Goal: Information Seeking & Learning: Learn about a topic

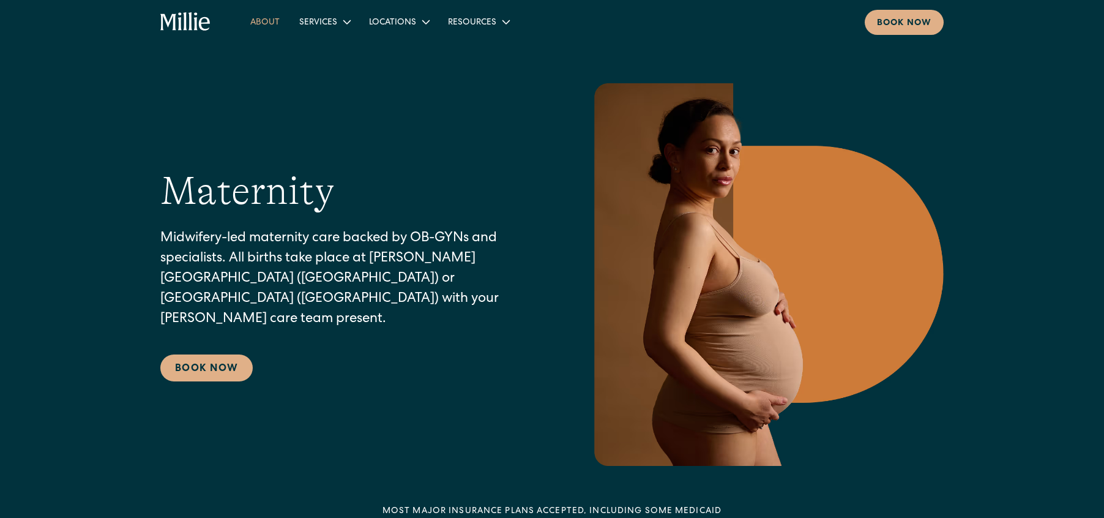
click at [267, 25] on link "About" at bounding box center [264, 22] width 49 height 20
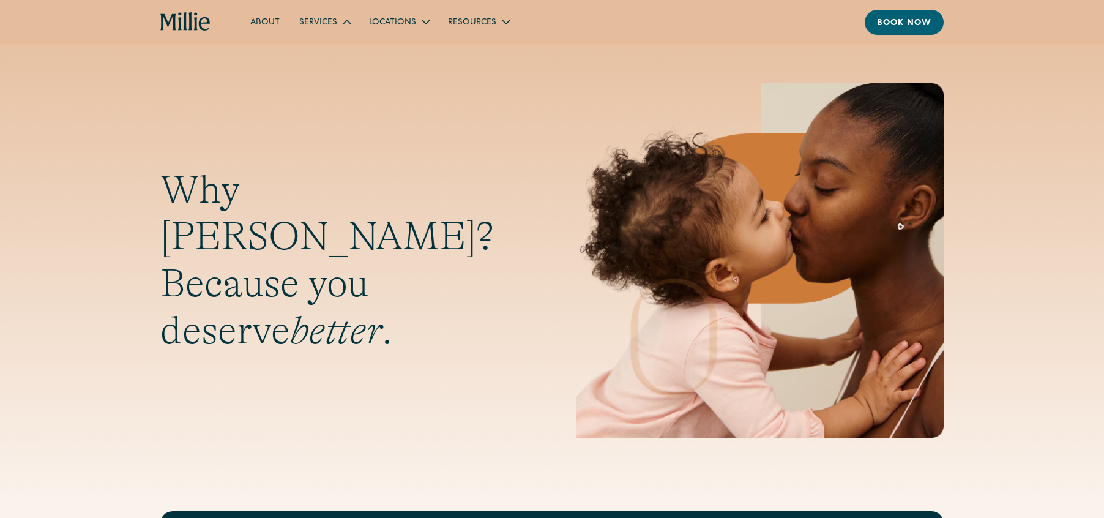
click at [335, 24] on div "Services" at bounding box center [324, 22] width 70 height 20
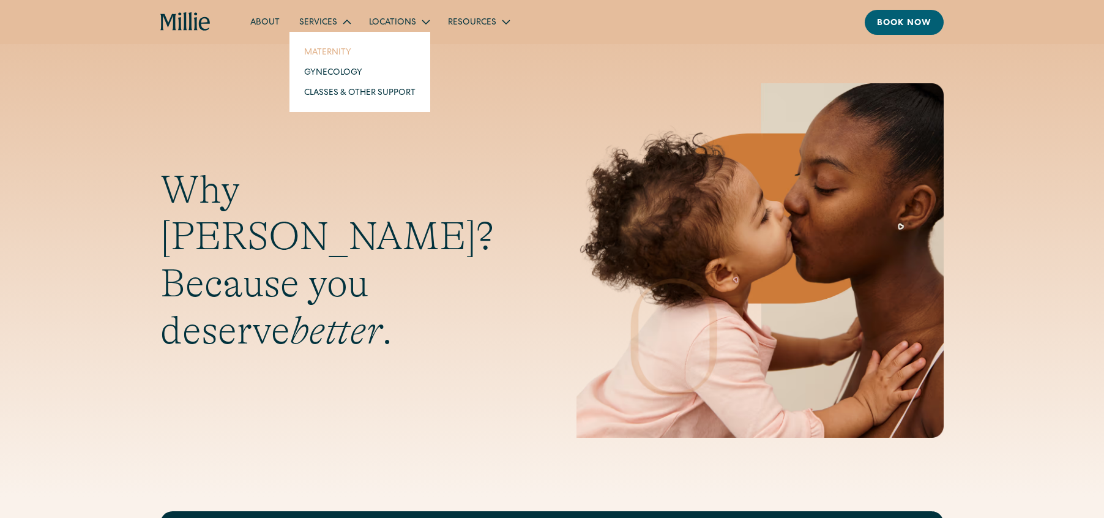
click at [334, 54] on link "Maternity" at bounding box center [359, 52] width 131 height 20
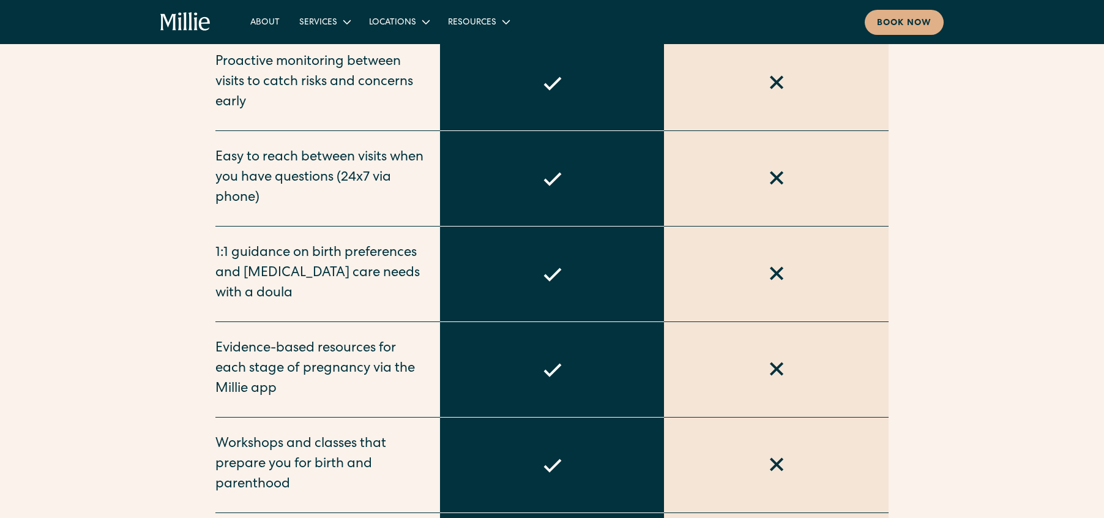
scroll to position [1080, 0]
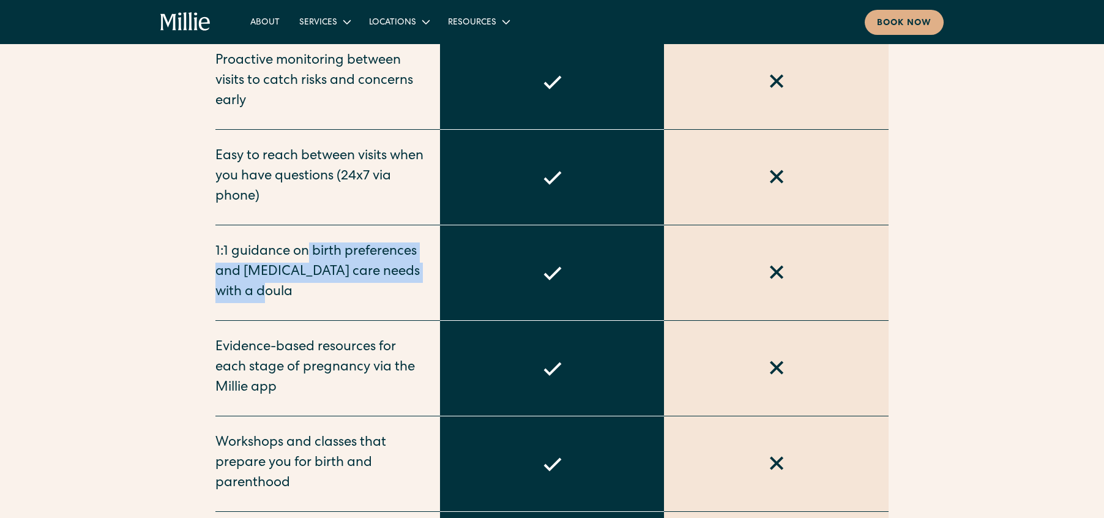
drag, startPoint x: 305, startPoint y: 226, endPoint x: 407, endPoint y: 271, distance: 112.1
click at [408, 271] on div "1:1 guidance on birth preferences and [MEDICAL_DATA] care needs with a doula" at bounding box center [320, 272] width 210 height 61
click at [390, 271] on div "1:1 guidance on birth preferences and [MEDICAL_DATA] care needs with a doula" at bounding box center [320, 272] width 210 height 61
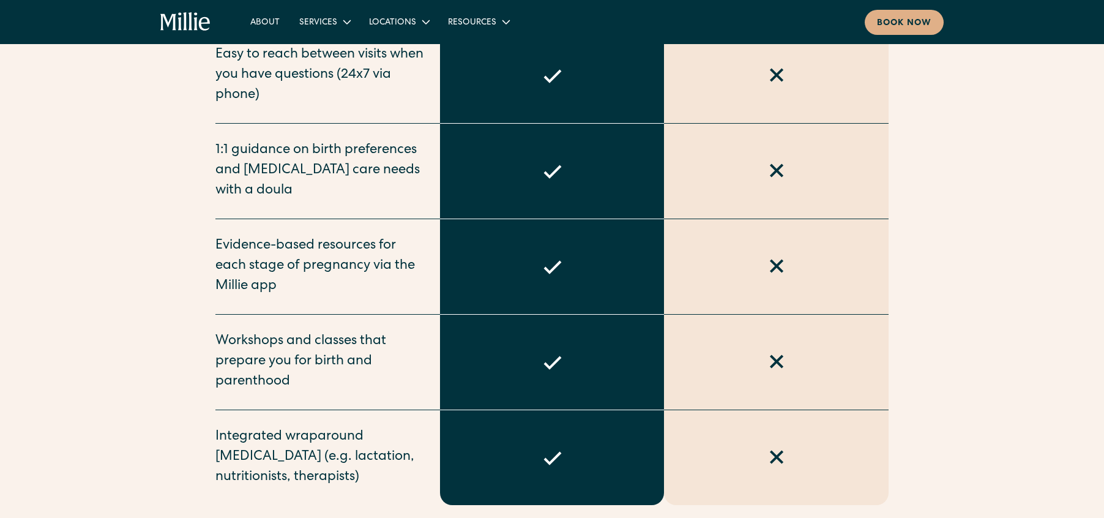
scroll to position [1214, 0]
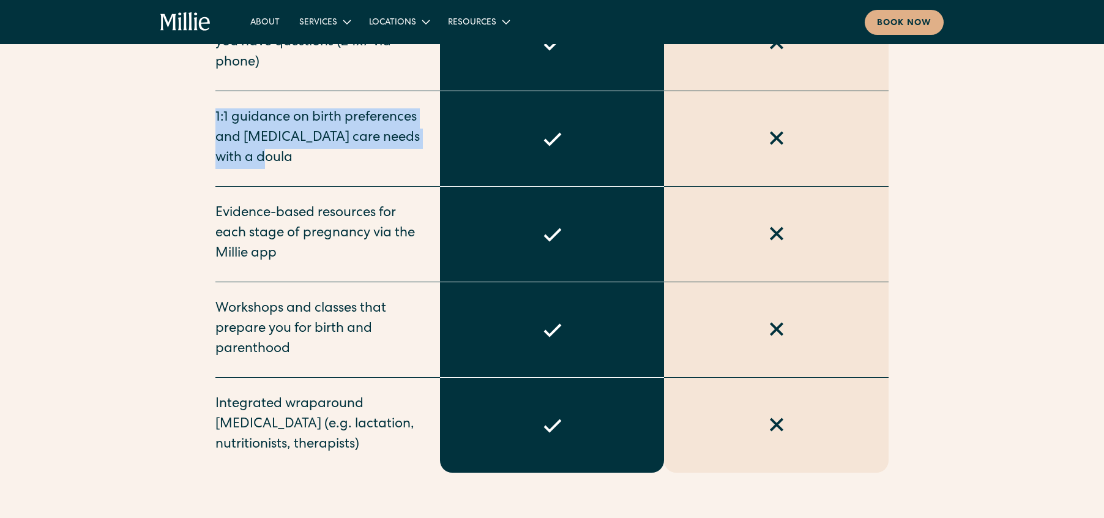
drag, startPoint x: 207, startPoint y: 98, endPoint x: 337, endPoint y: 157, distance: 142.4
drag, startPoint x: 209, startPoint y: 105, endPoint x: 499, endPoint y: 110, distance: 290.0
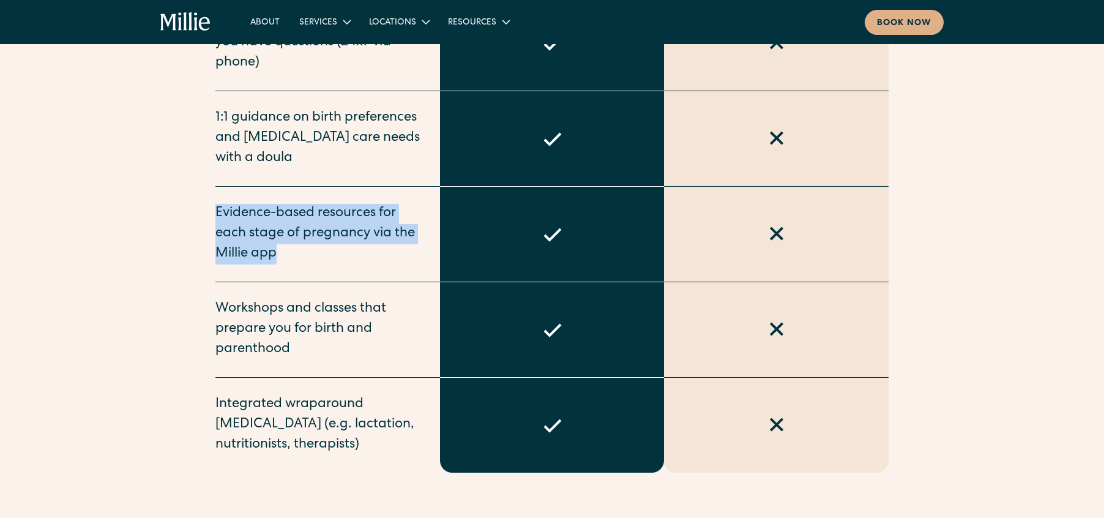
drag, startPoint x: 218, startPoint y: 195, endPoint x: 396, endPoint y: 234, distance: 182.9
click at [396, 234] on div "Evidence-based resources for each stage of pregnancy via the Millie app" at bounding box center [320, 234] width 210 height 61
click at [396, 231] on div "Evidence-based resources for each stage of pregnancy via the Millie app" at bounding box center [320, 234] width 210 height 61
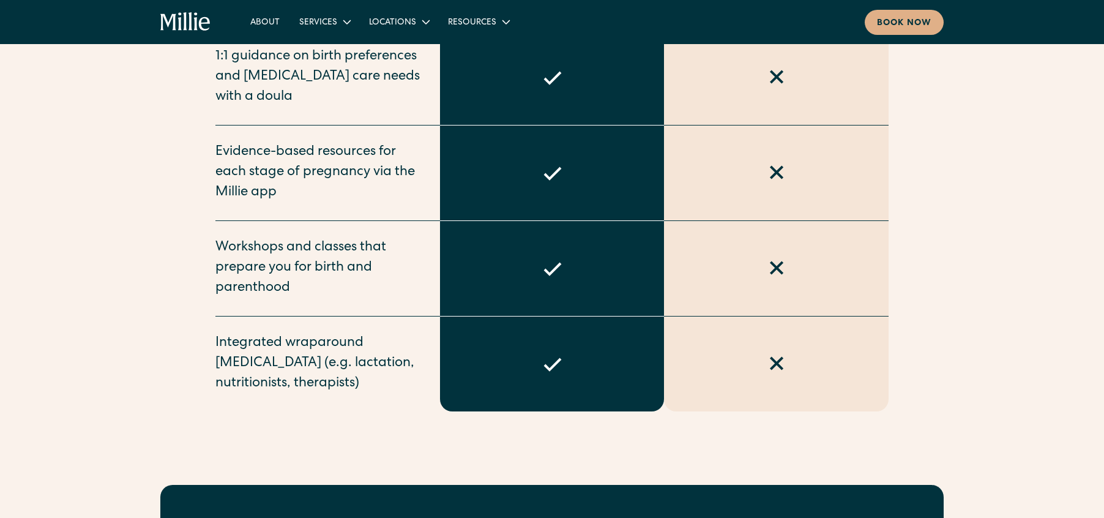
scroll to position [1276, 0]
drag, startPoint x: 327, startPoint y: 341, endPoint x: 382, endPoint y: 343, distance: 55.1
click at [382, 343] on div "Integrated wraparound [MEDICAL_DATA] (e.g. lactation, nutritionists, therapists)" at bounding box center [320, 363] width 210 height 61
click at [324, 274] on div "Workshops and classes that prepare you for birth and parenthood" at bounding box center [320, 267] width 210 height 61
drag, startPoint x: 214, startPoint y: 133, endPoint x: 379, endPoint y: 136, distance: 164.6
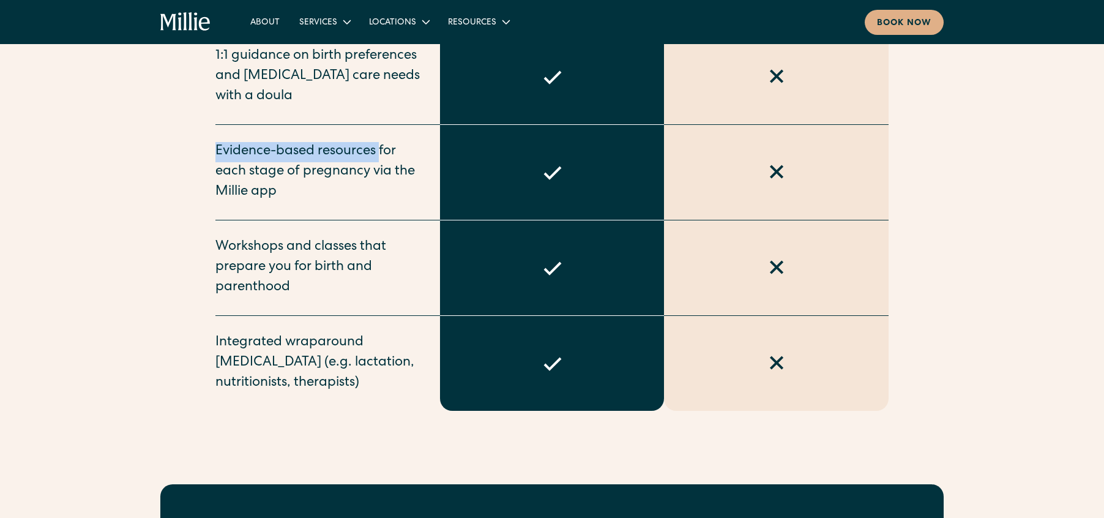
click at [387, 154] on div "Evidence-based resources for each stage of pregnancy via the Millie app" at bounding box center [320, 172] width 210 height 61
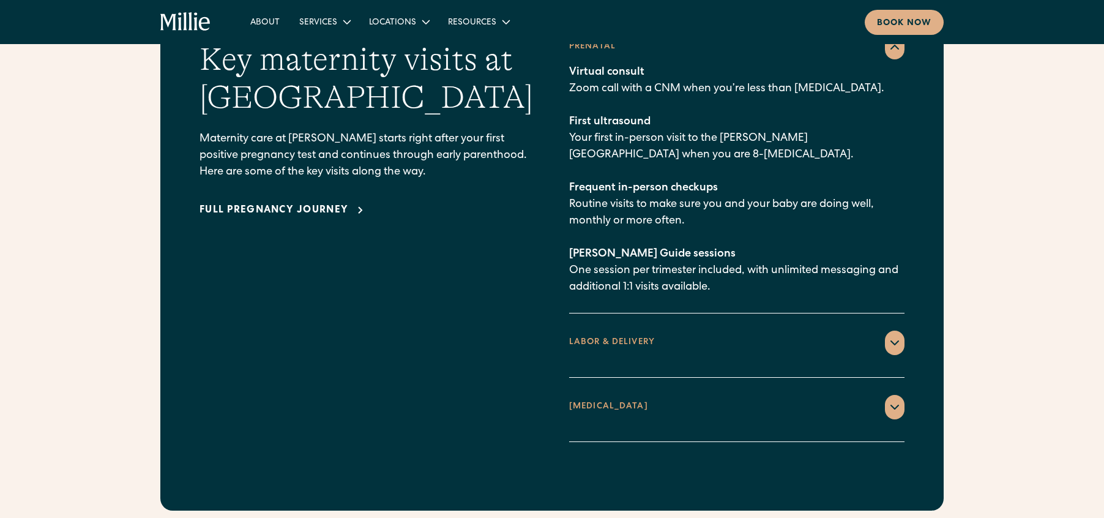
scroll to position [1814, 0]
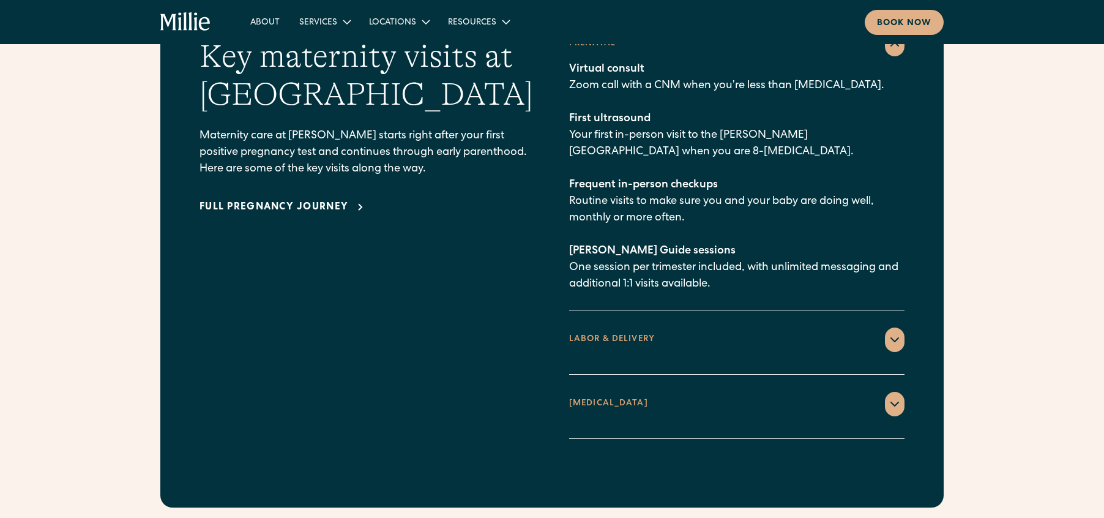
click at [660, 330] on div "LABOR & DELIVERY" at bounding box center [736, 339] width 335 height 24
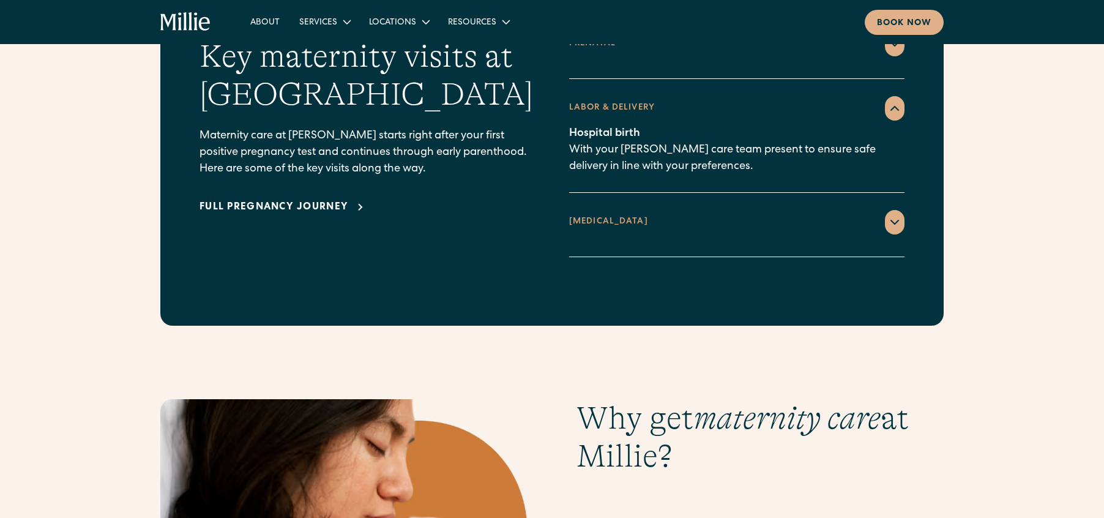
click at [677, 234] on div "1 week [MEDICAL_DATA] Home visit for recovery check-in, with consultation on in…" at bounding box center [736, 236] width 335 height 5
click at [614, 210] on div "[MEDICAL_DATA]" at bounding box center [736, 222] width 335 height 24
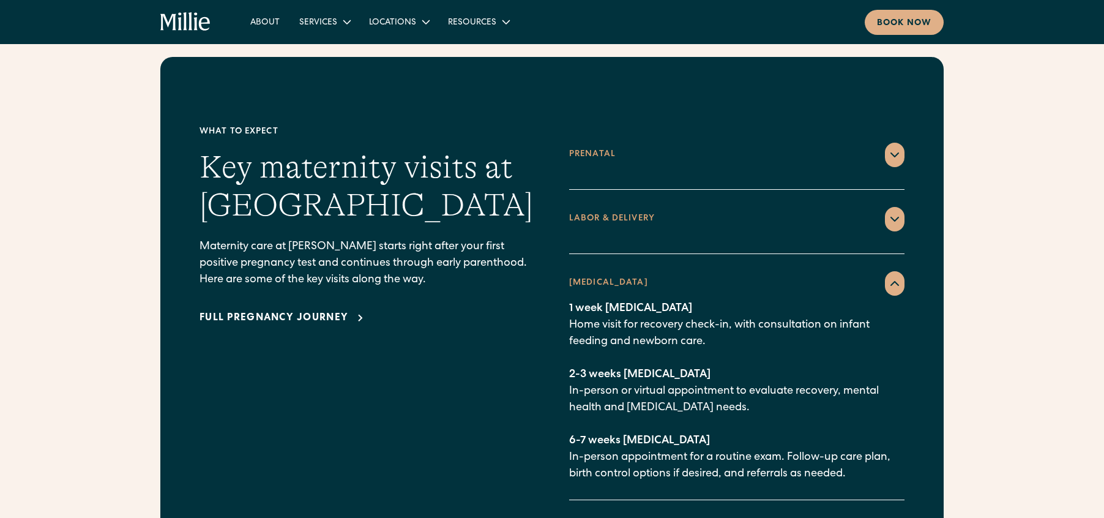
scroll to position [1706, 0]
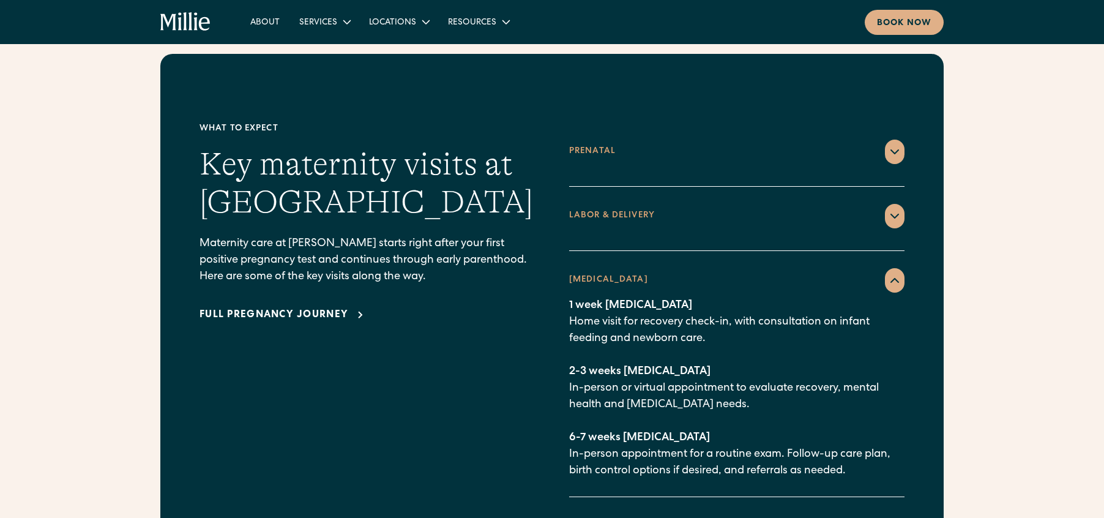
click at [294, 308] on div "Full pregnancy journey" at bounding box center [273, 315] width 149 height 15
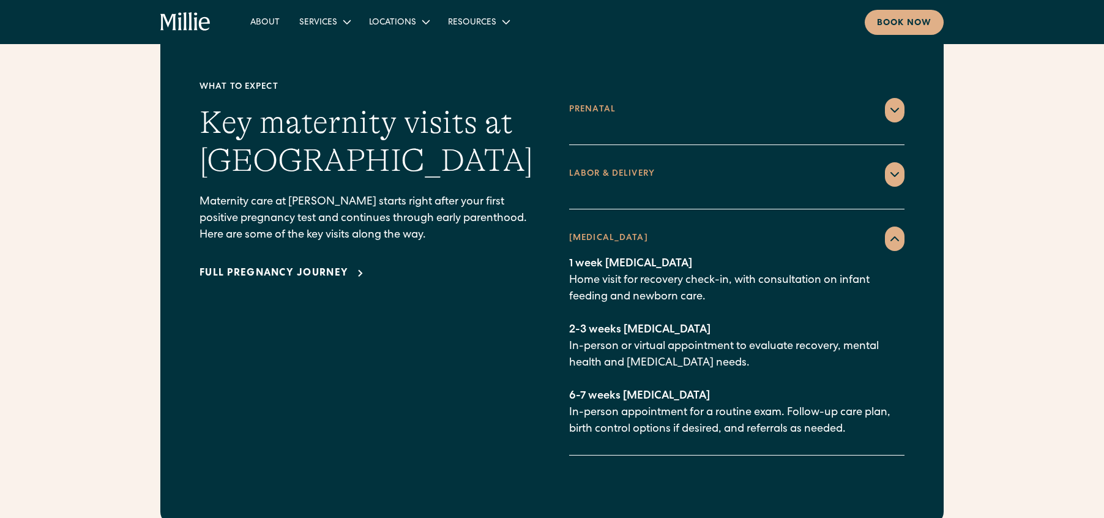
scroll to position [1765, 0]
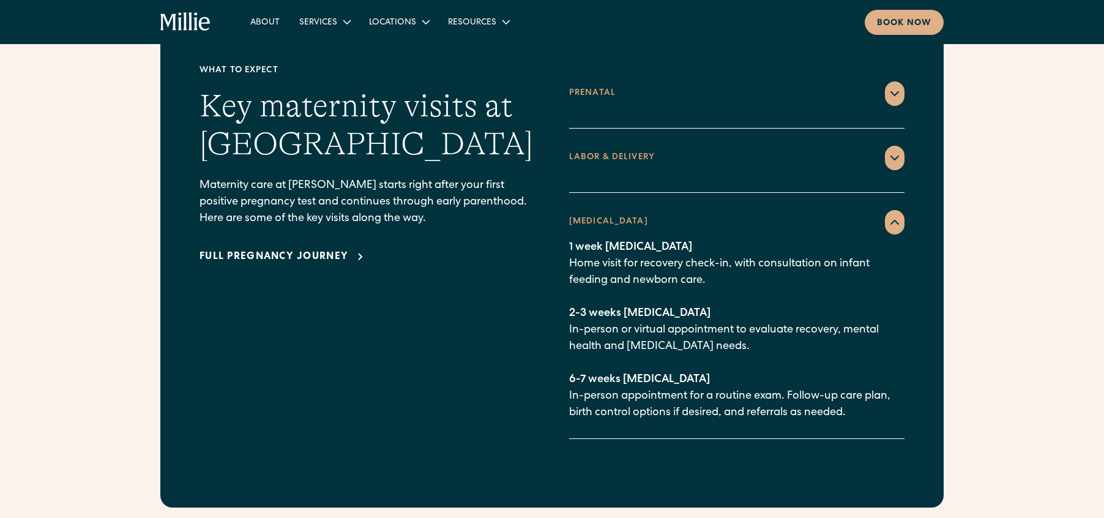
click at [726, 146] on div "LABOR & DELIVERY" at bounding box center [736, 158] width 335 height 24
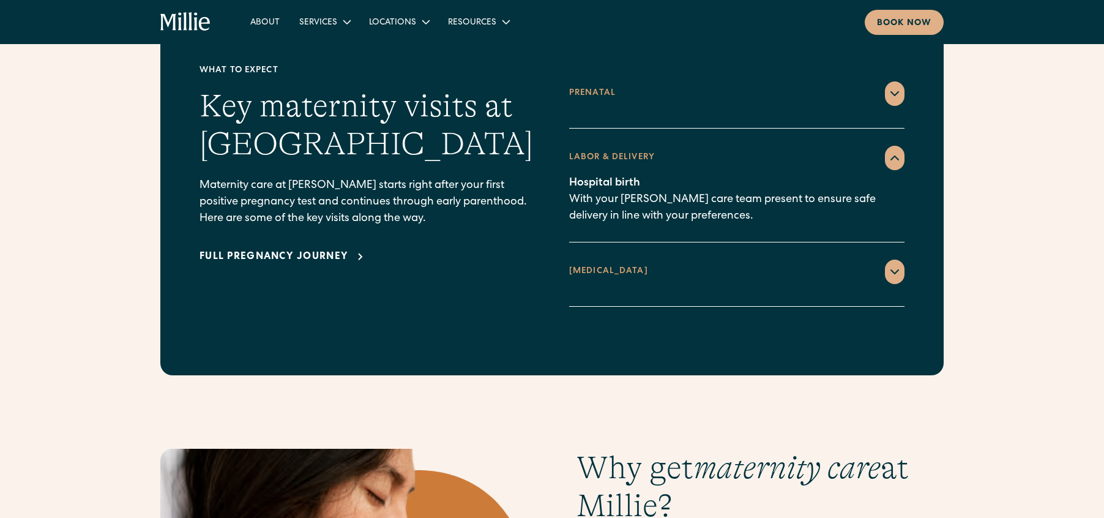
click at [732, 81] on div "Prenatal" at bounding box center [736, 93] width 335 height 24
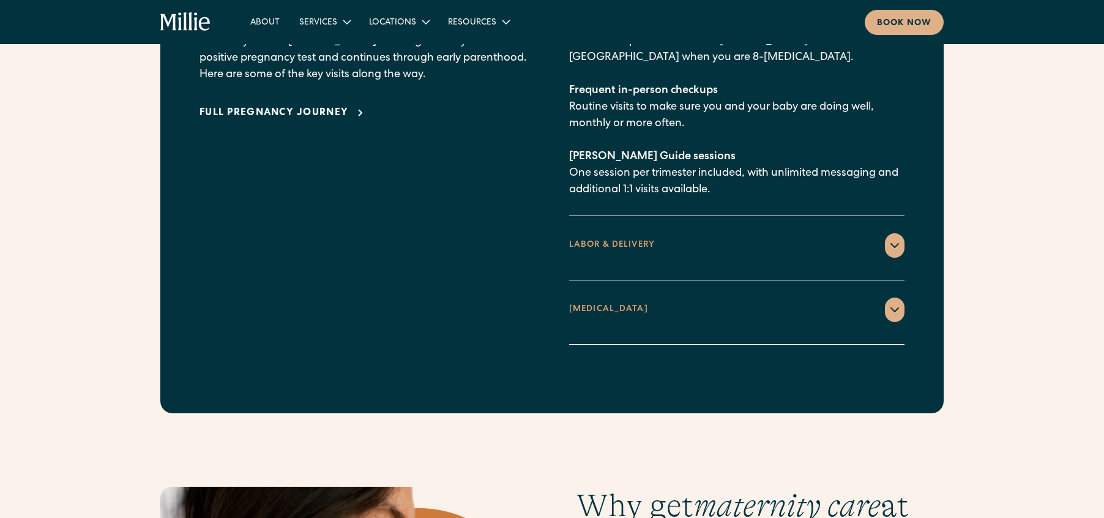
scroll to position [1893, 0]
